Goal: Information Seeking & Learning: Learn about a topic

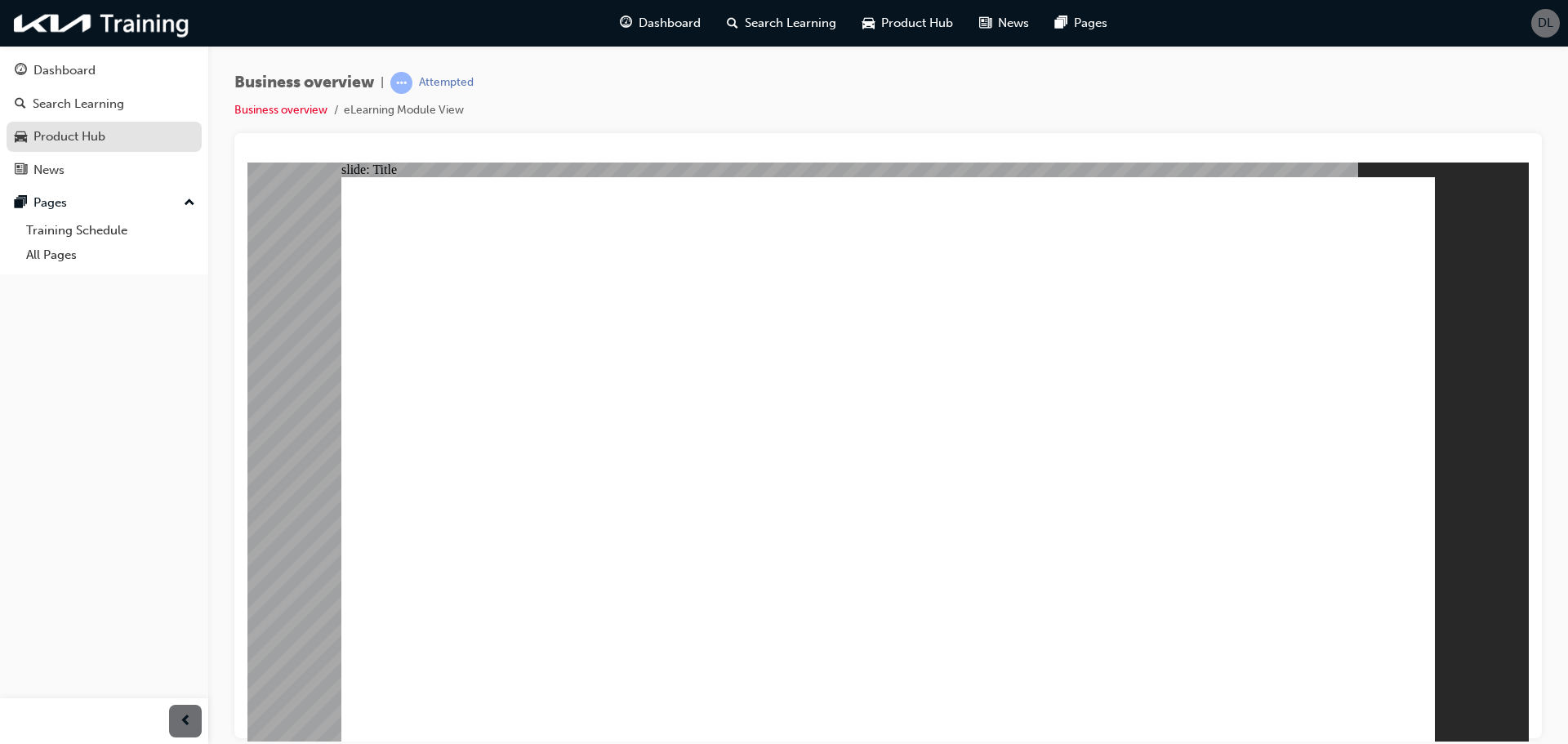
click at [32, 138] on div "Product Hub" at bounding box center [104, 137] width 179 height 21
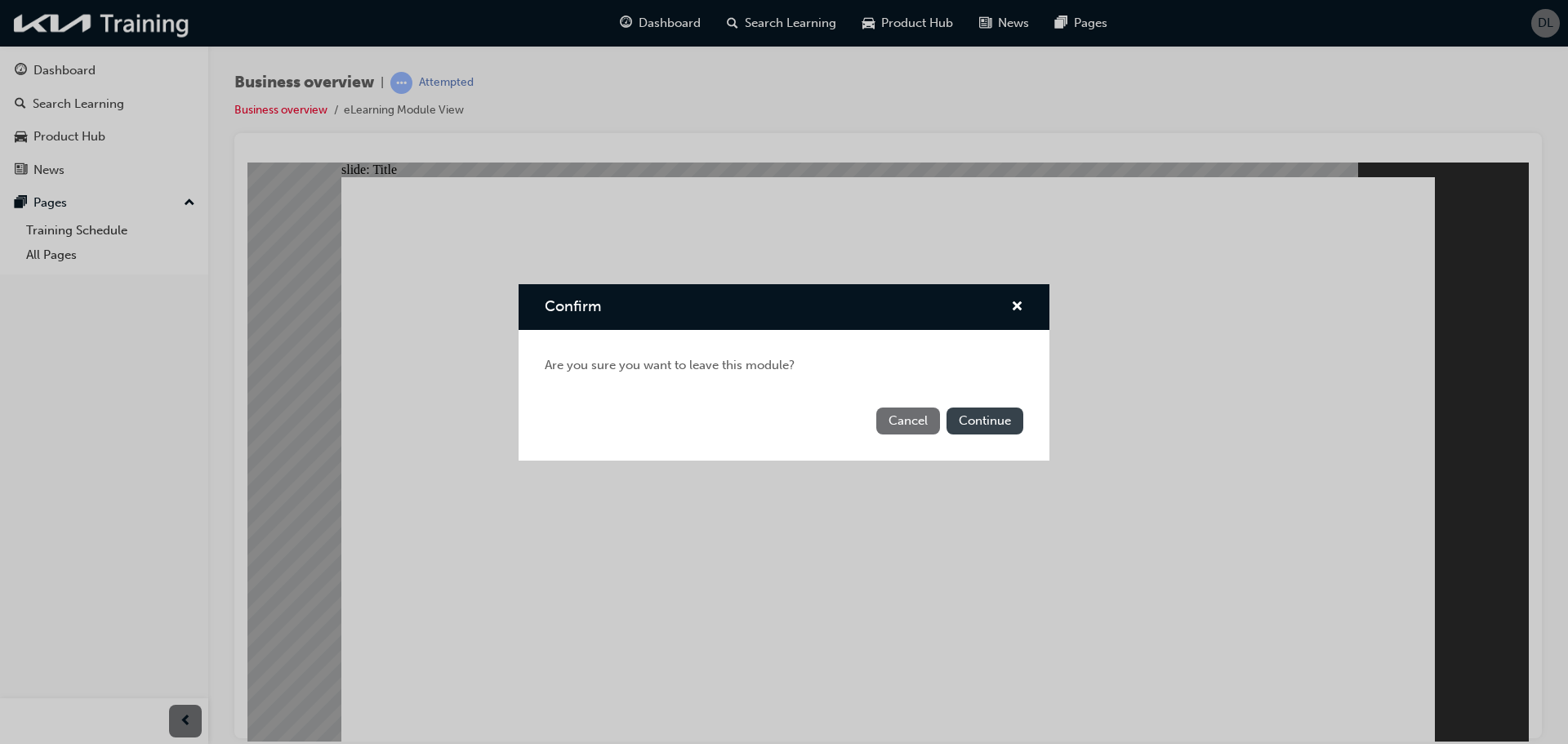
click at [1020, 420] on button "Continue" at bounding box center [984, 420] width 77 height 27
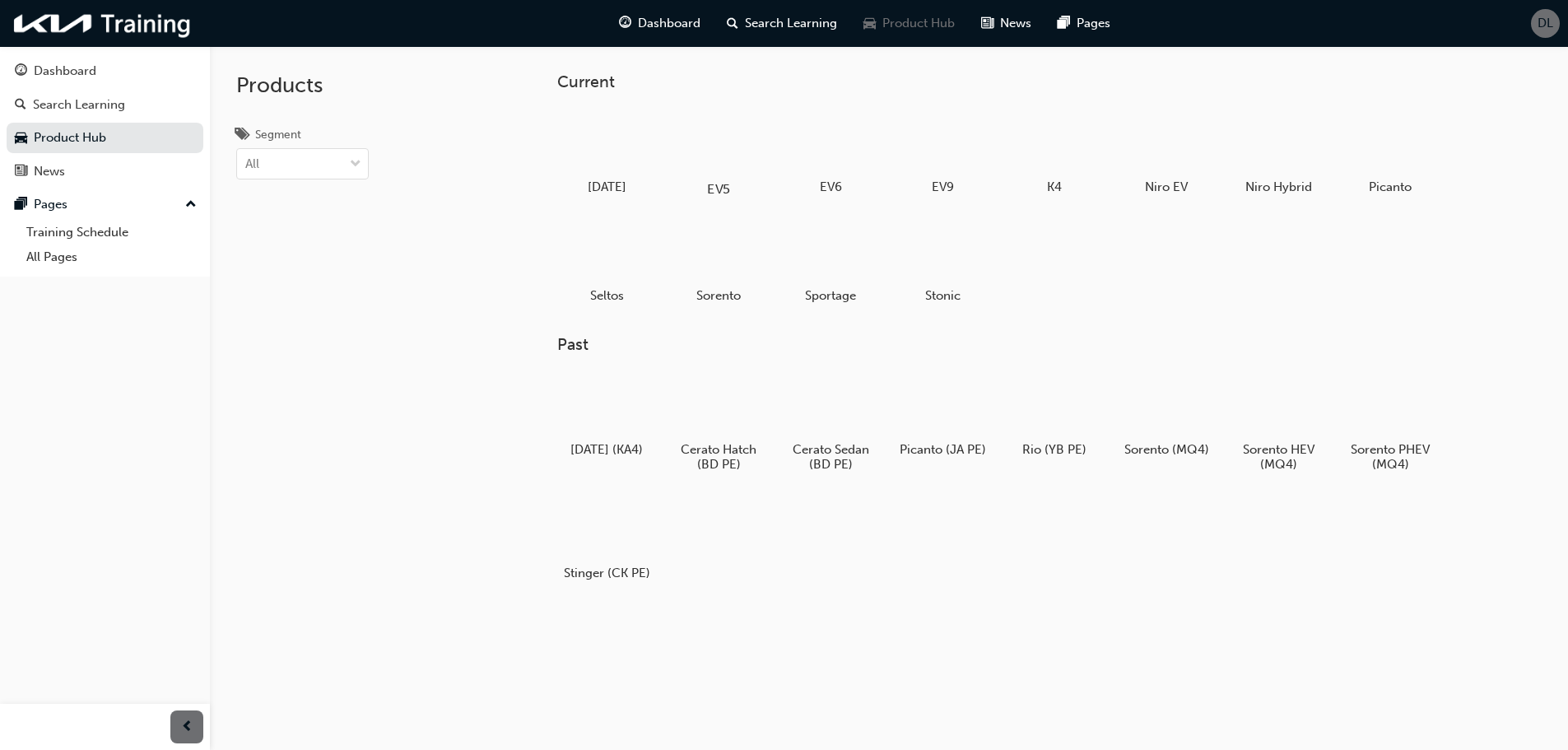
click at [693, 169] on div at bounding box center [718, 141] width 91 height 66
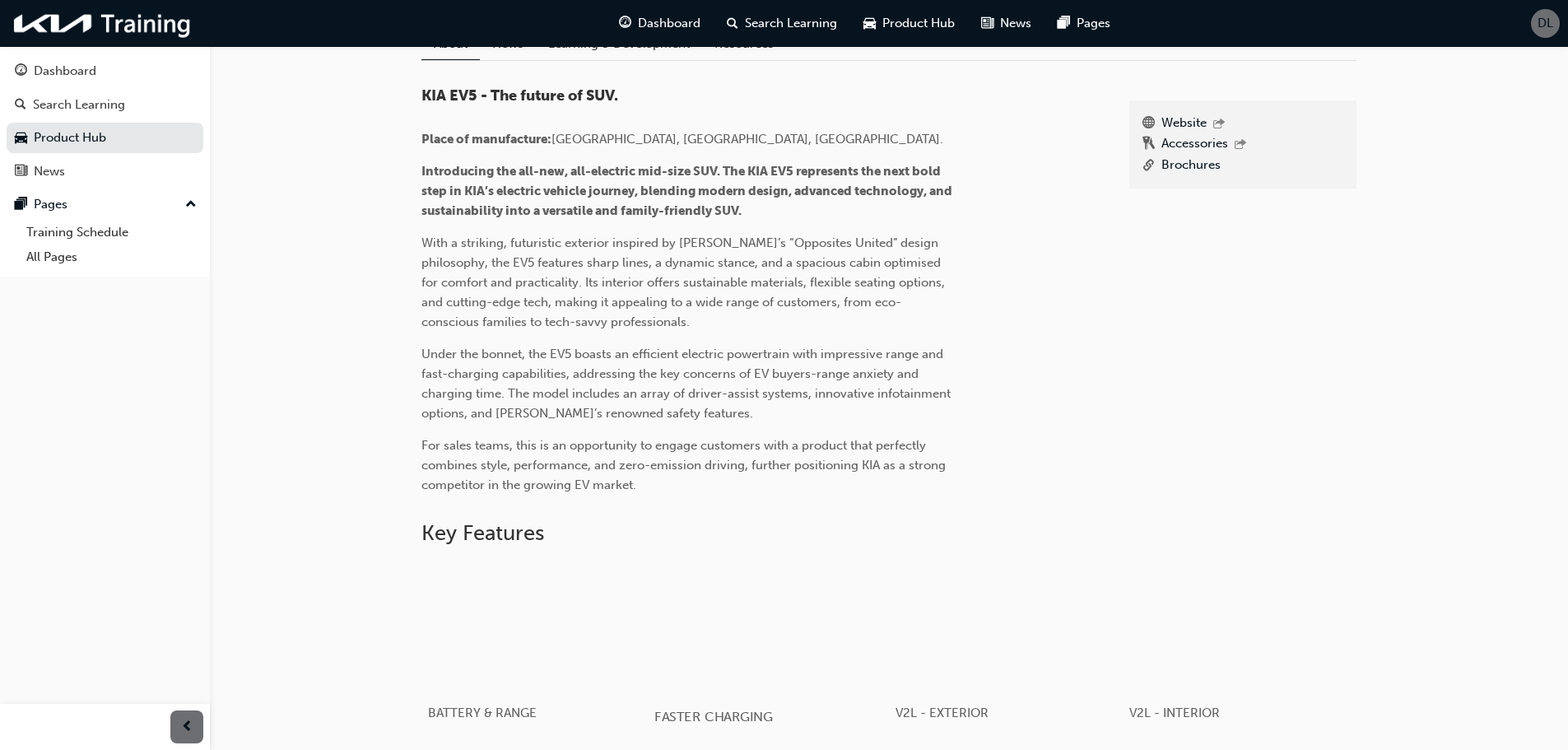
scroll to position [124, 0]
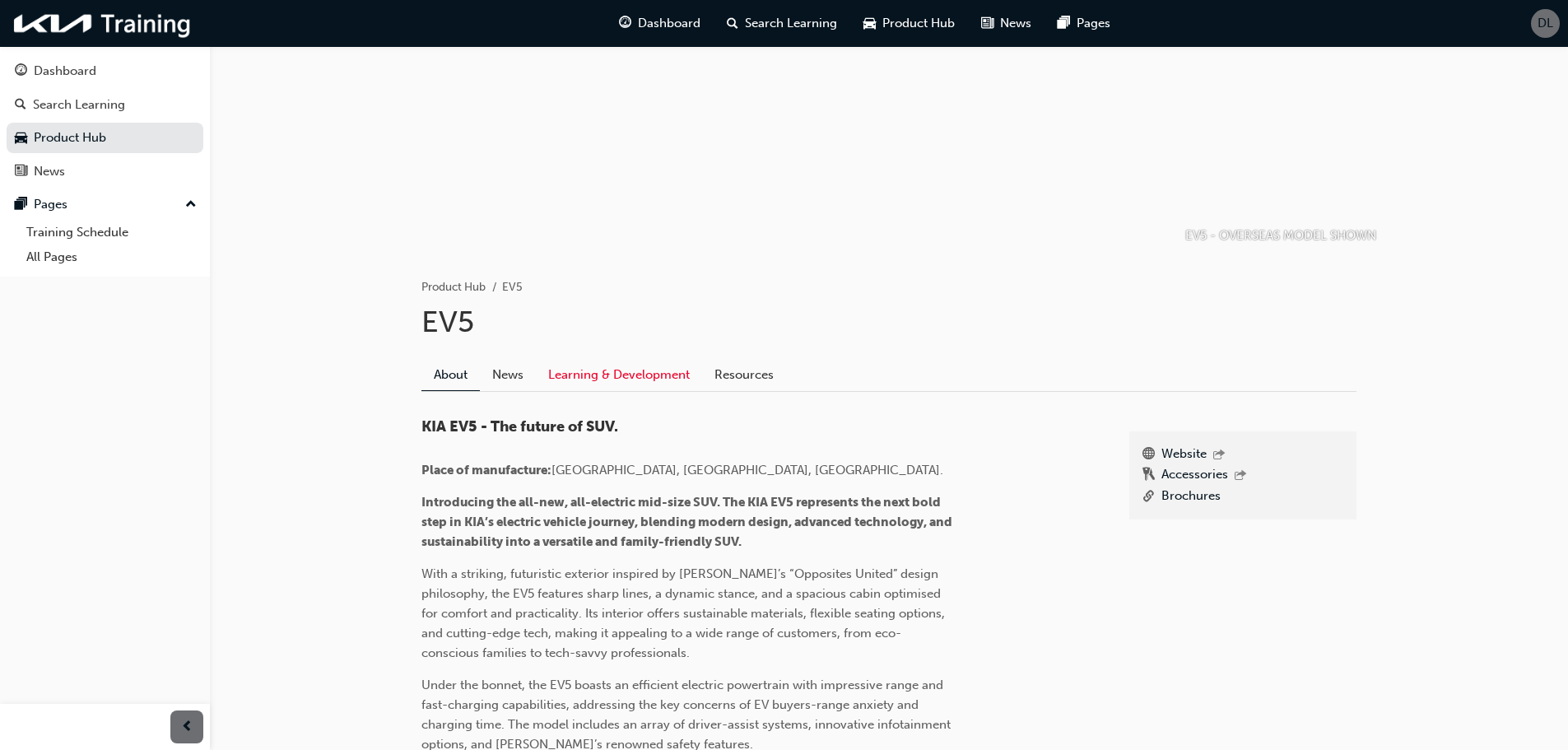
click at [598, 373] on link "Learning & Development" at bounding box center [618, 374] width 166 height 31
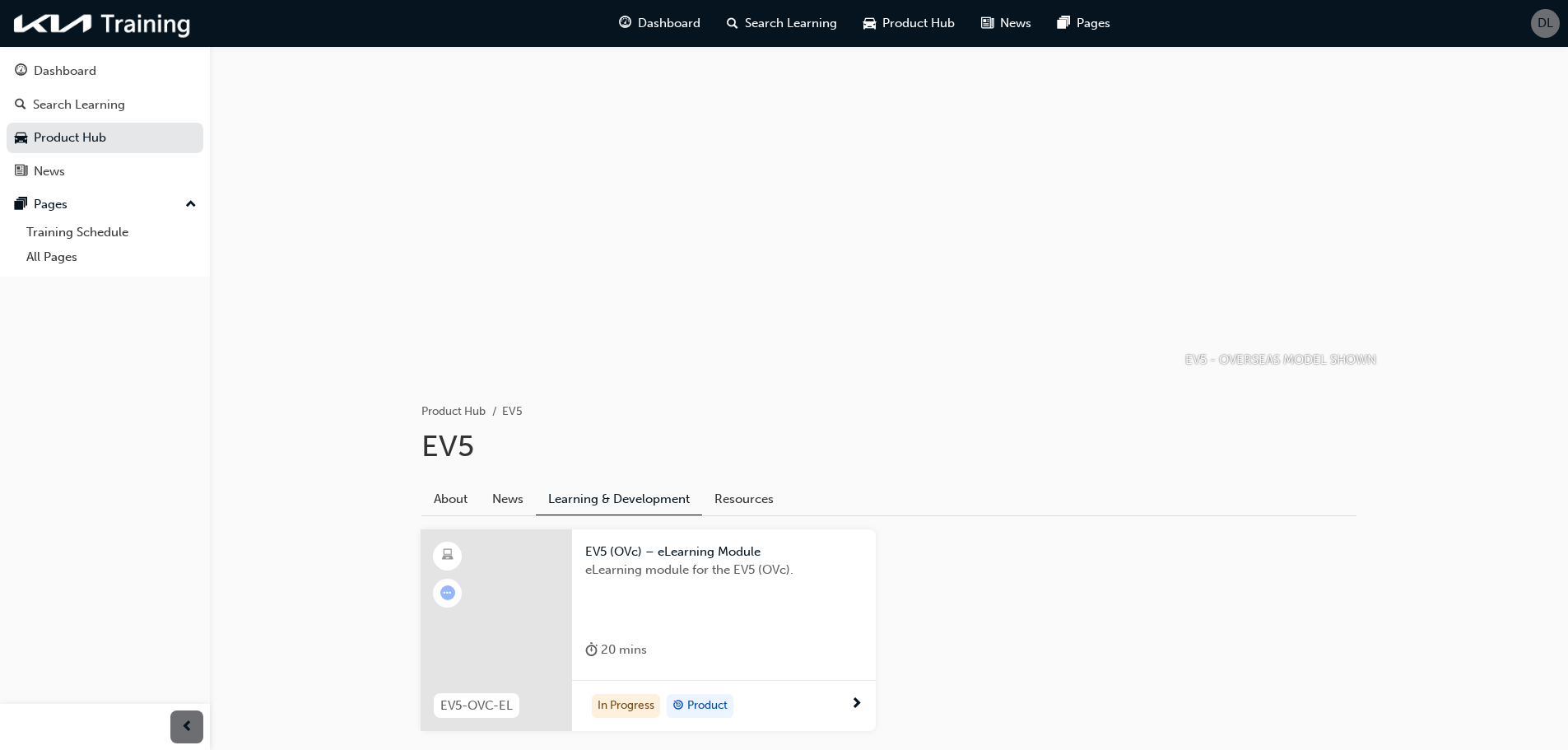
click at [532, 574] on div at bounding box center [496, 630] width 151 height 203
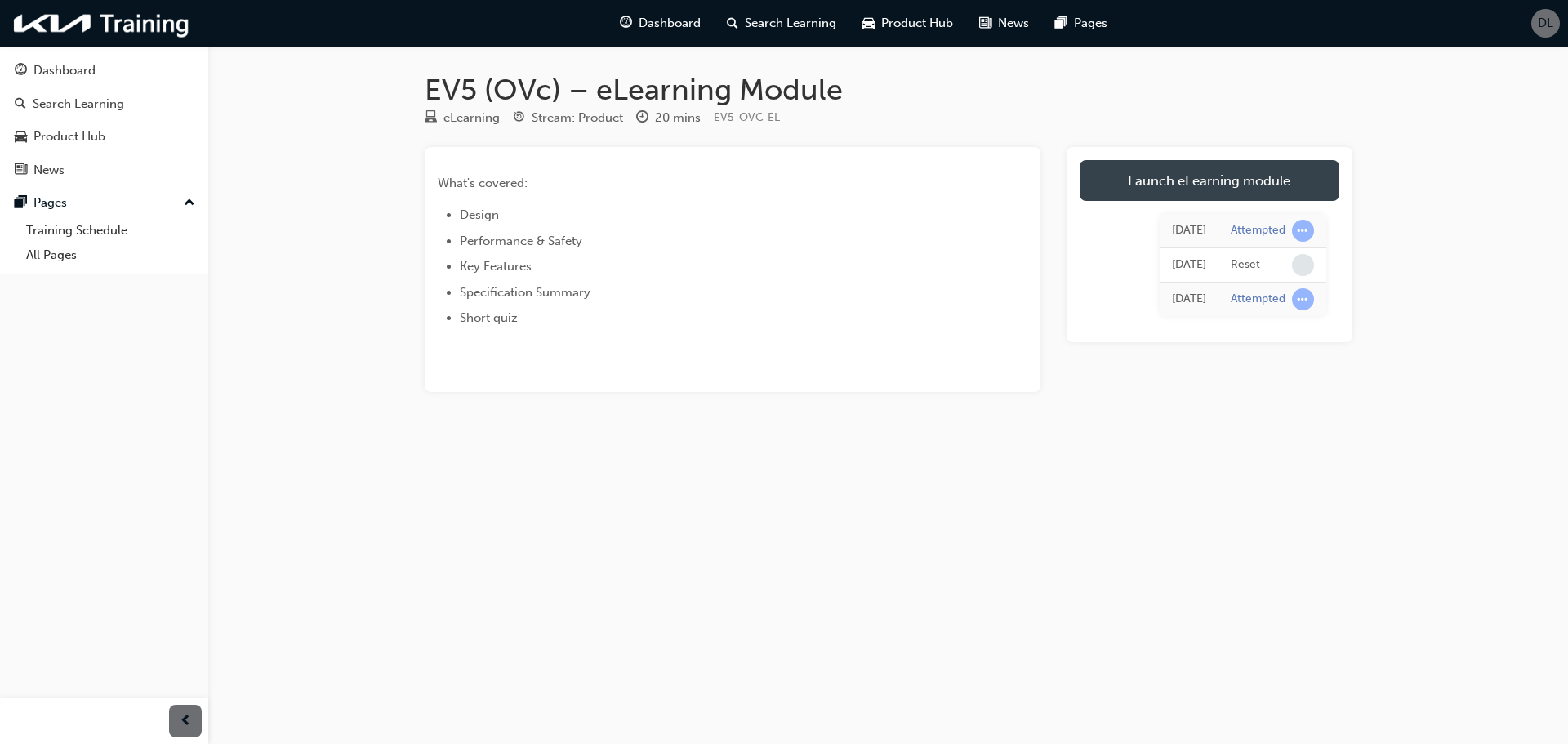
click at [1118, 164] on link "Launch eLearning module" at bounding box center [1210, 180] width 260 height 41
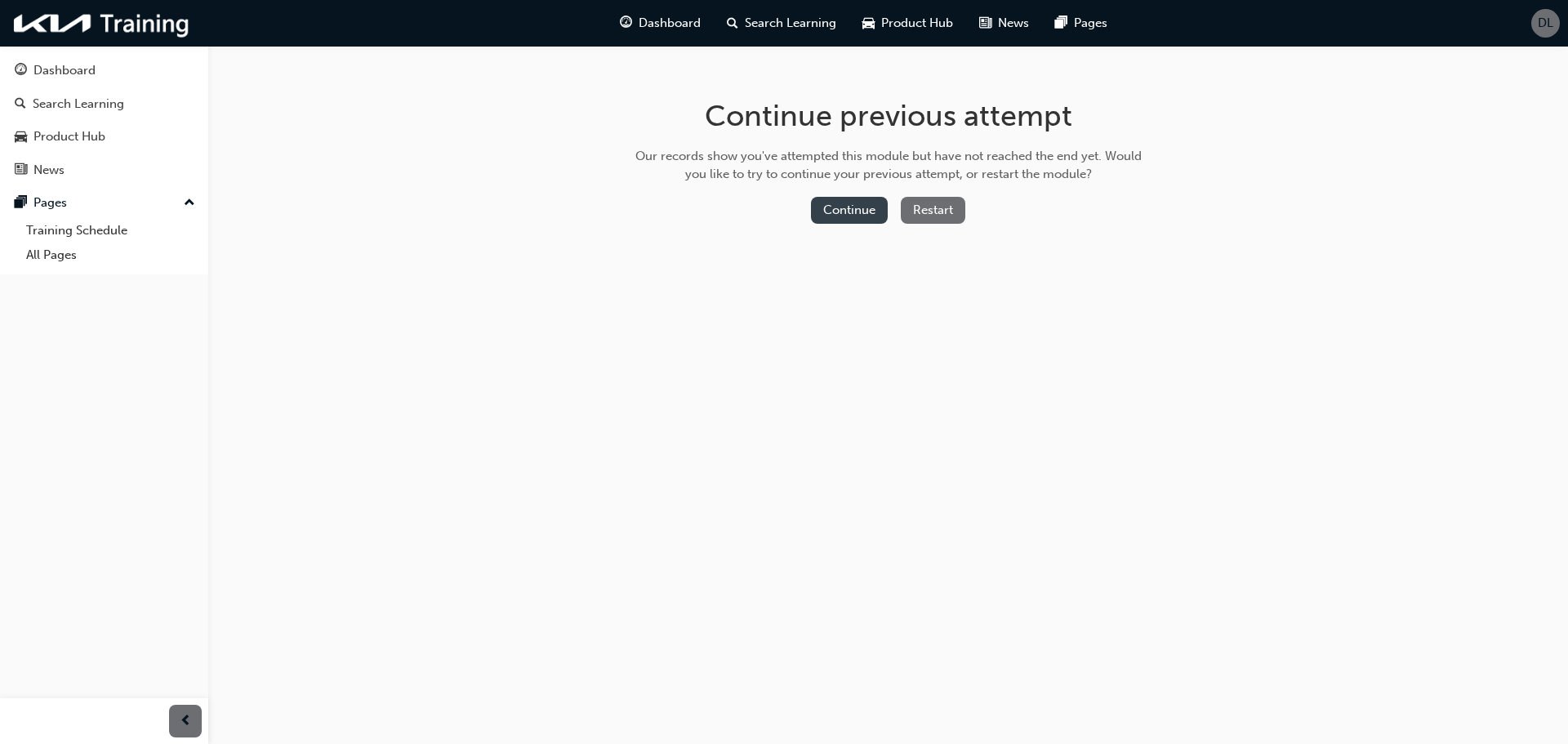
click at [873, 205] on button "Continue" at bounding box center [849, 210] width 77 height 27
